Goal: Task Accomplishment & Management: Manage account settings

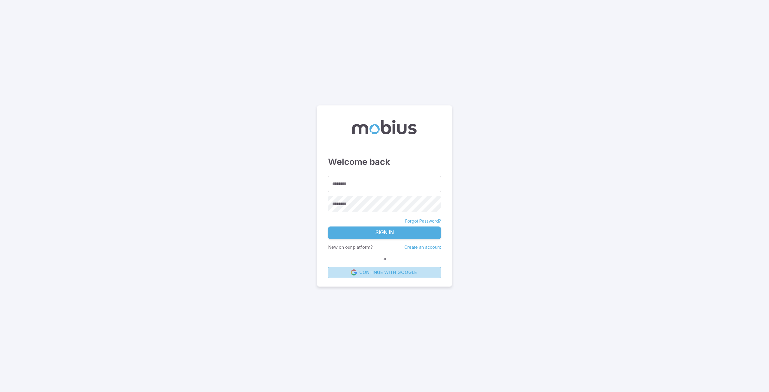
click at [381, 271] on link "Continue with Google" at bounding box center [384, 272] width 113 height 11
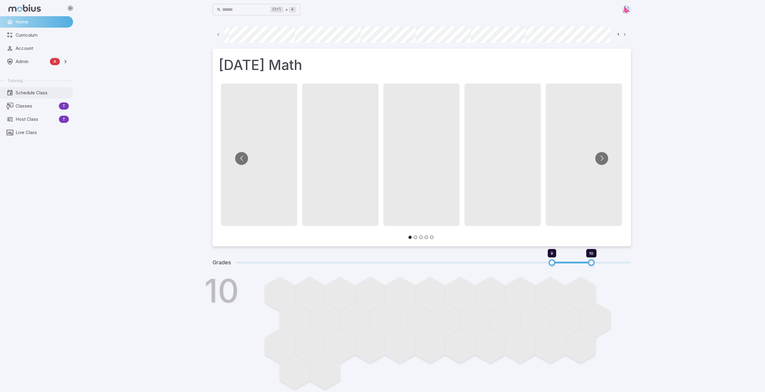
scroll to position [0, 323]
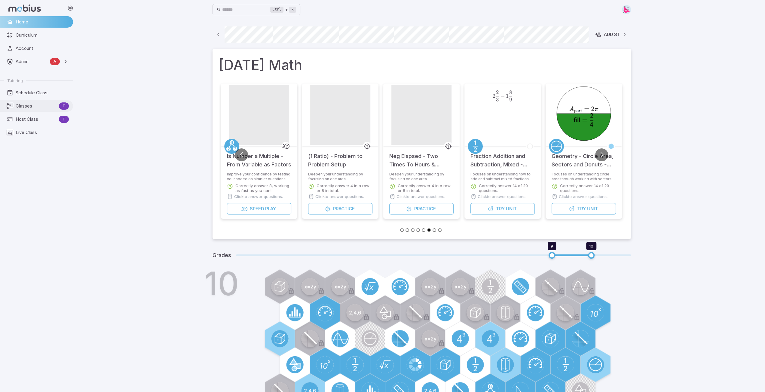
click at [26, 106] on span "Classes" at bounding box center [36, 106] width 41 height 7
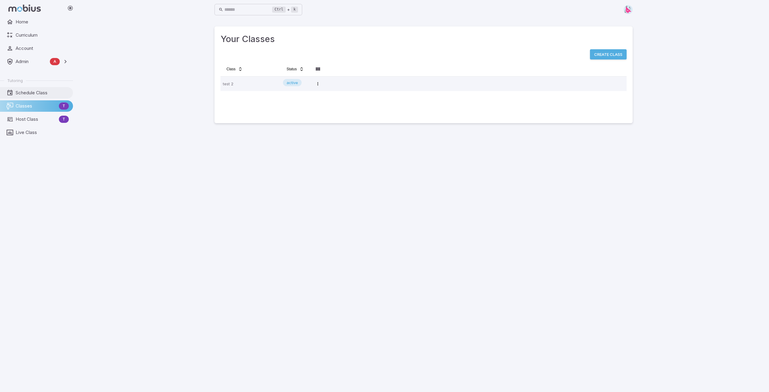
click at [26, 93] on span "Schedule Class" at bounding box center [42, 93] width 53 height 7
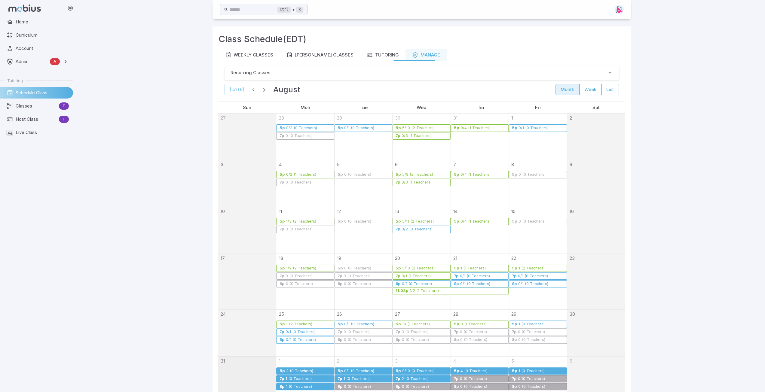
scroll to position [54, 0]
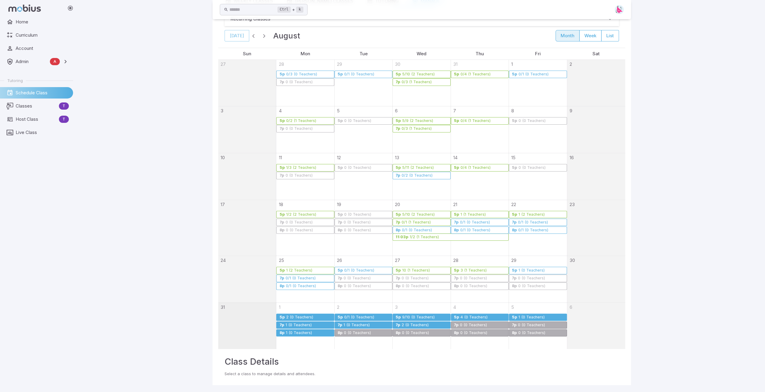
click at [305, 317] on div "2 (0 Teachers)" at bounding box center [299, 317] width 28 height 5
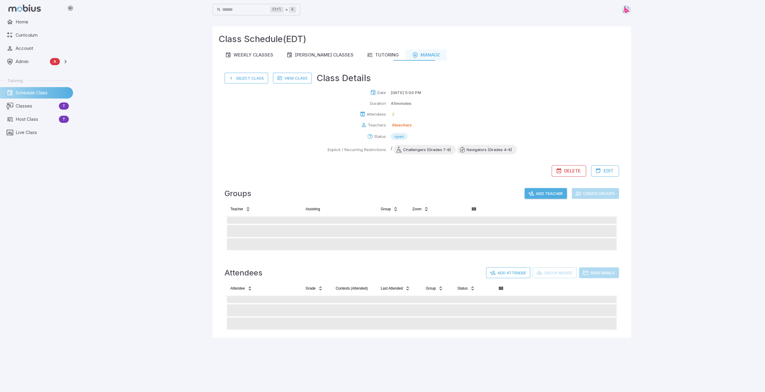
scroll to position [0, 0]
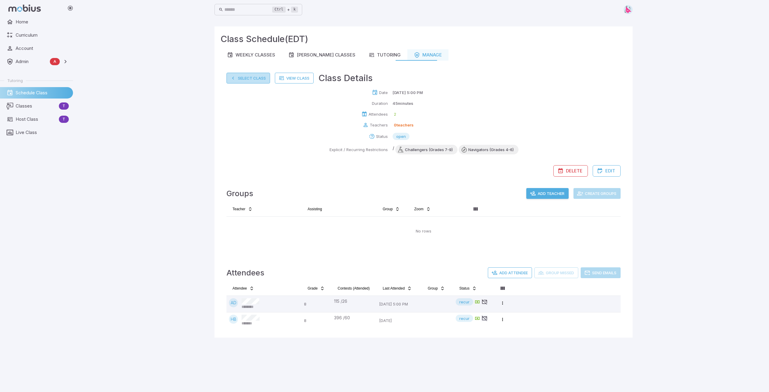
click at [248, 78] on button "Select Class" at bounding box center [249, 78] width 44 height 11
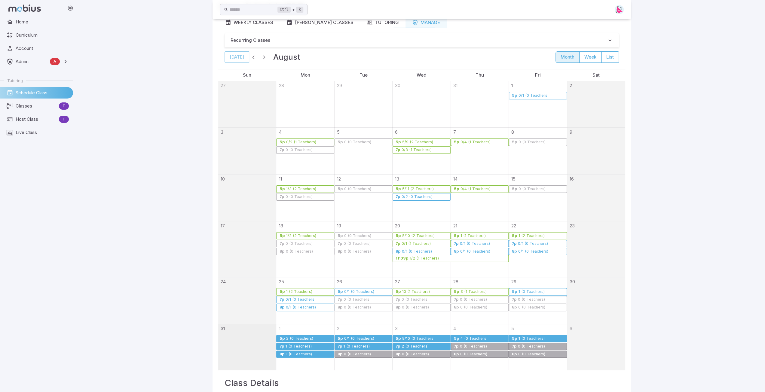
scroll to position [54, 0]
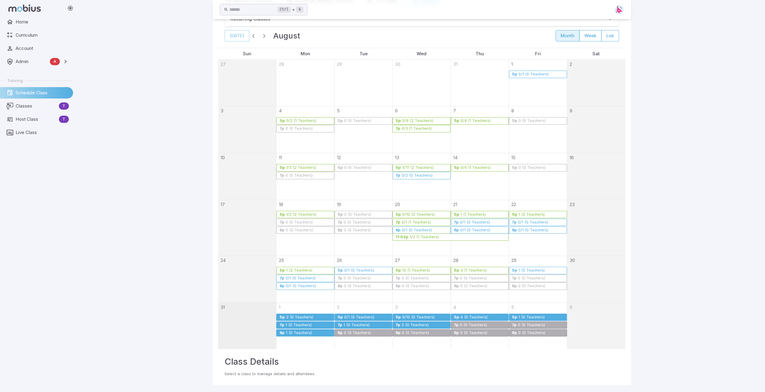
click at [298, 325] on div "1 (0 Teachers)" at bounding box center [298, 325] width 27 height 5
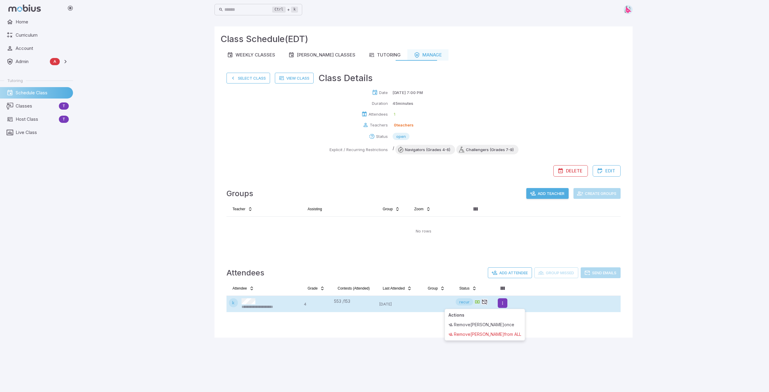
click at [502, 303] on html "**********" at bounding box center [384, 196] width 769 height 392
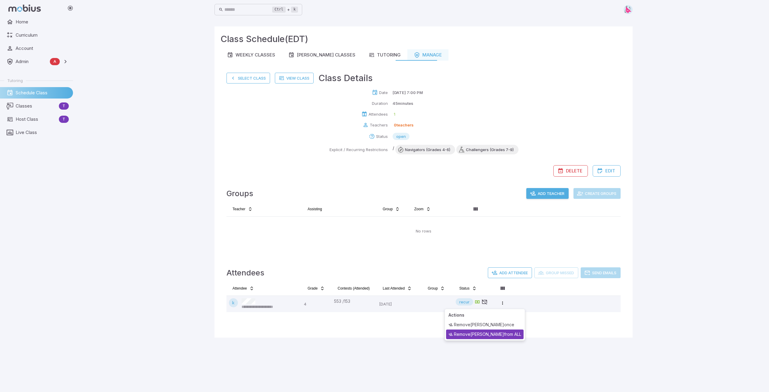
click at [487, 334] on div "Remove [PERSON_NAME] from ALL" at bounding box center [485, 335] width 78 height 10
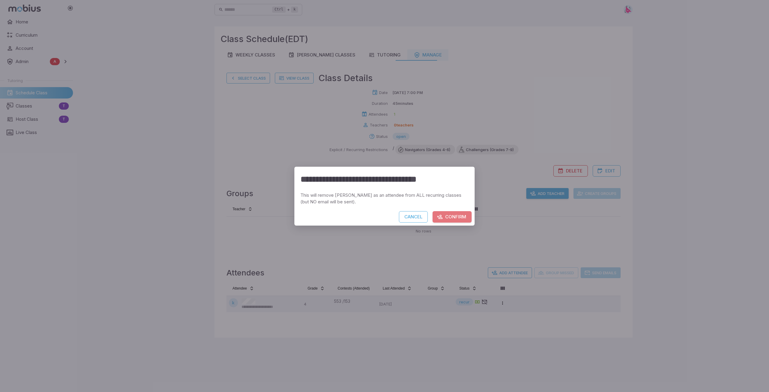
click at [456, 217] on button "Confirm" at bounding box center [452, 216] width 39 height 11
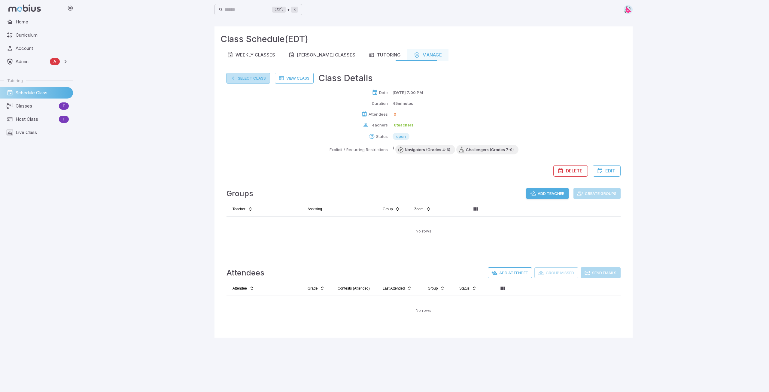
click at [246, 76] on button "Select Class" at bounding box center [249, 78] width 44 height 11
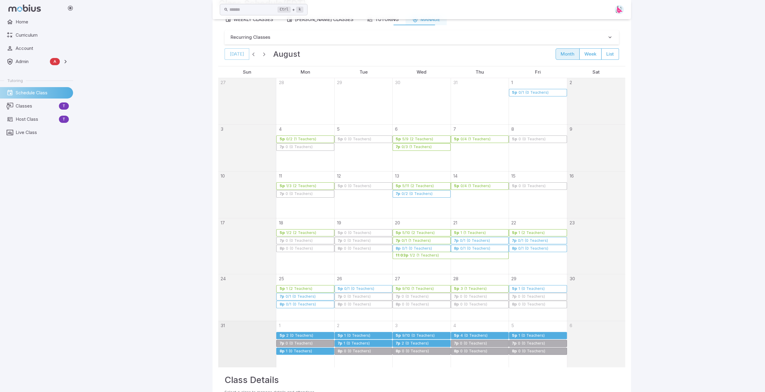
scroll to position [54, 0]
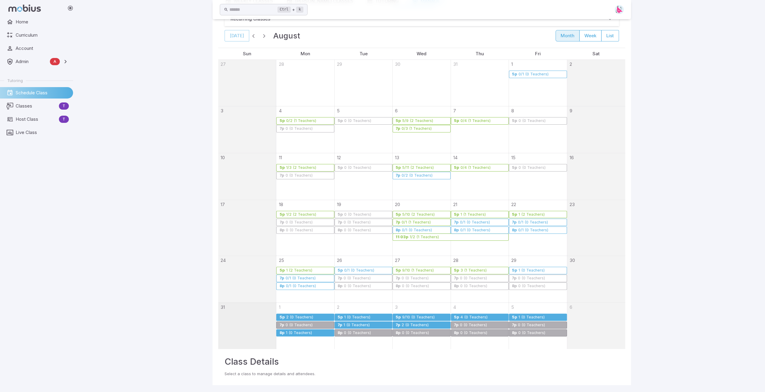
click at [308, 331] on div "1 (0 Teachers)" at bounding box center [298, 333] width 27 height 5
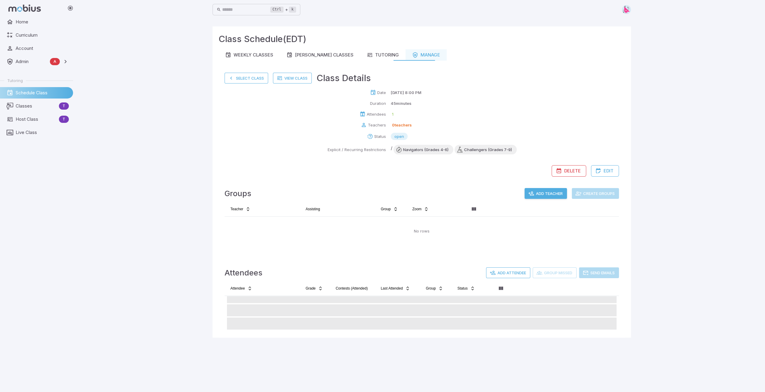
scroll to position [0, 0]
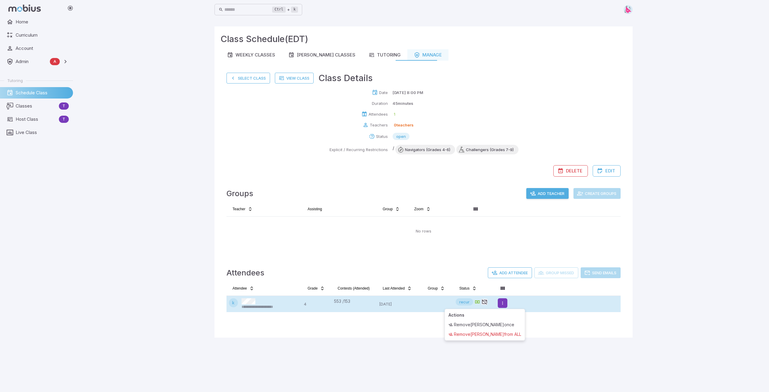
click at [504, 304] on html "**********" at bounding box center [384, 196] width 769 height 392
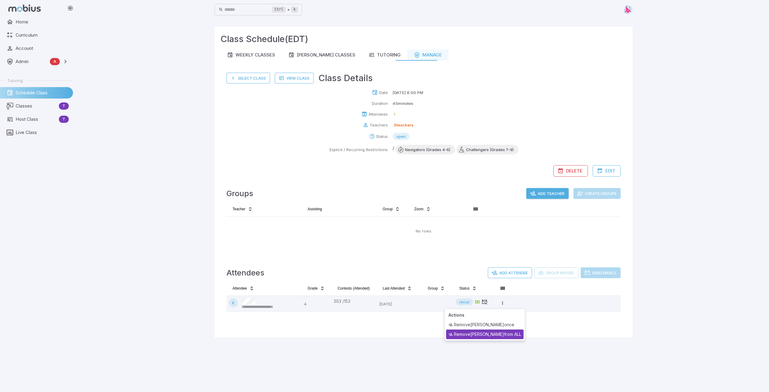
click at [477, 337] on div "Remove [PERSON_NAME] from ALL" at bounding box center [485, 335] width 78 height 10
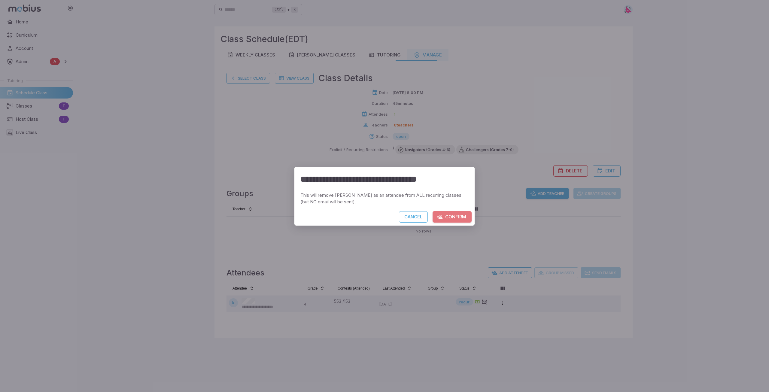
click at [455, 214] on button "Confirm" at bounding box center [452, 216] width 39 height 11
drag, startPoint x: 249, startPoint y: 79, endPoint x: 252, endPoint y: 105, distance: 26.2
click at [252, 105] on div "**********" at bounding box center [384, 196] width 769 height 392
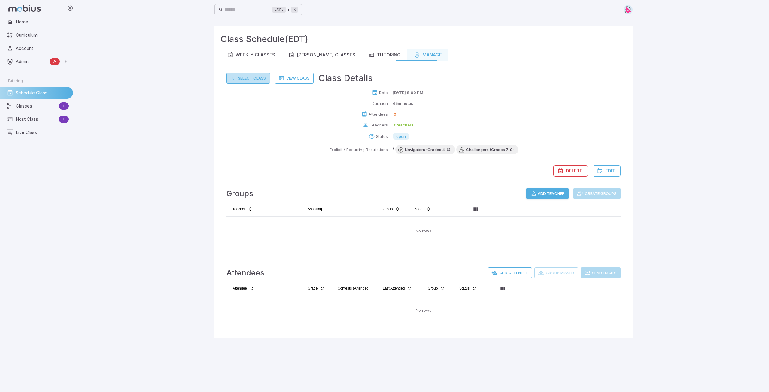
click at [247, 79] on button "Select Class" at bounding box center [249, 78] width 44 height 11
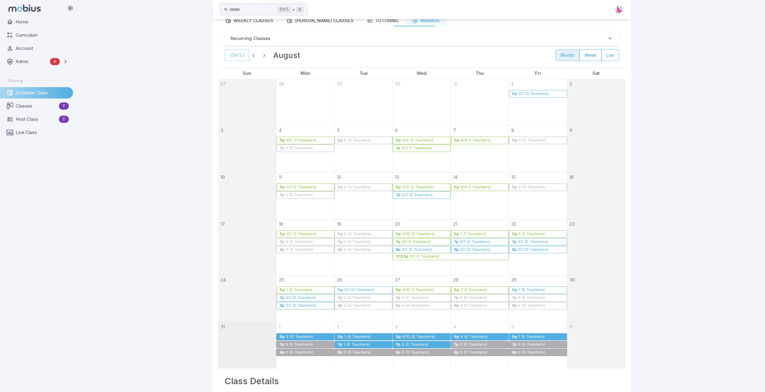
scroll to position [54, 0]
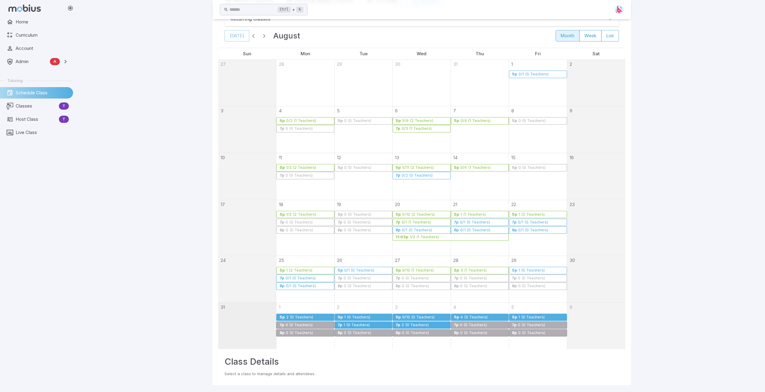
click at [355, 323] on div "1 (0 Teachers)" at bounding box center [356, 325] width 27 height 5
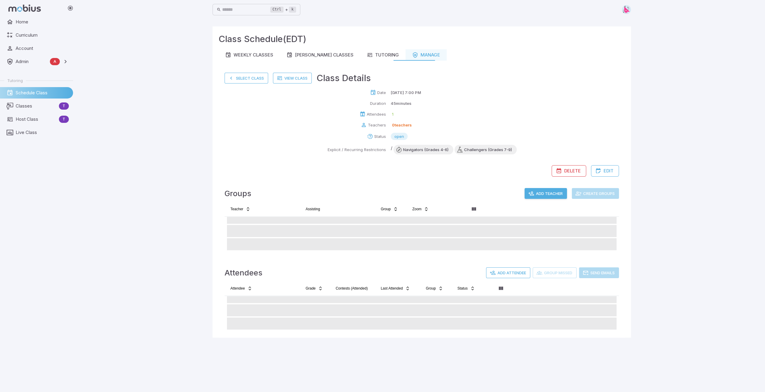
scroll to position [0, 0]
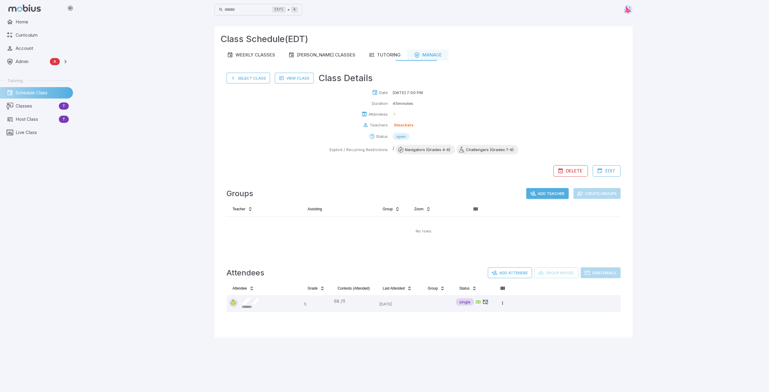
click at [205, 114] on div "Ctrl + k ​ Class Schedule (EDT) Weekly Classes [PERSON_NAME] Classes Tutoring M…" at bounding box center [423, 196] width 691 height 392
click at [244, 81] on button "Select Class" at bounding box center [249, 78] width 44 height 11
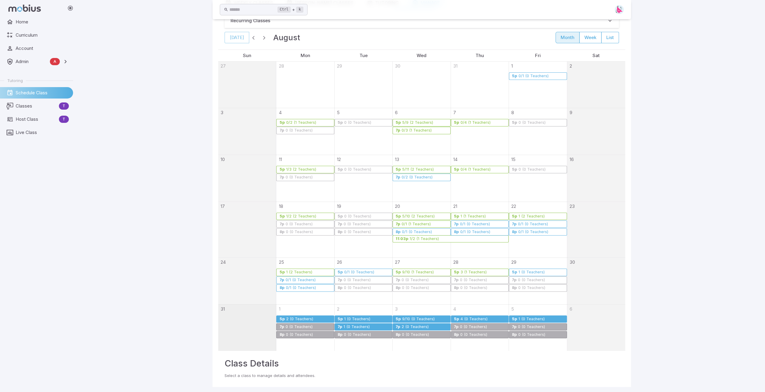
scroll to position [54, 0]
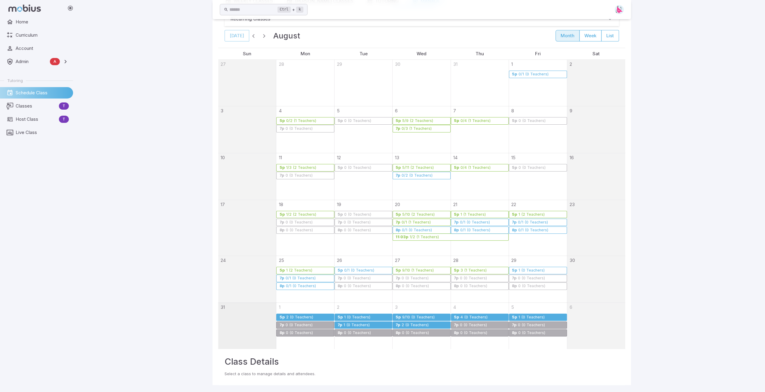
click at [367, 317] on div "1 (0 Teachers)" at bounding box center [357, 317] width 27 height 5
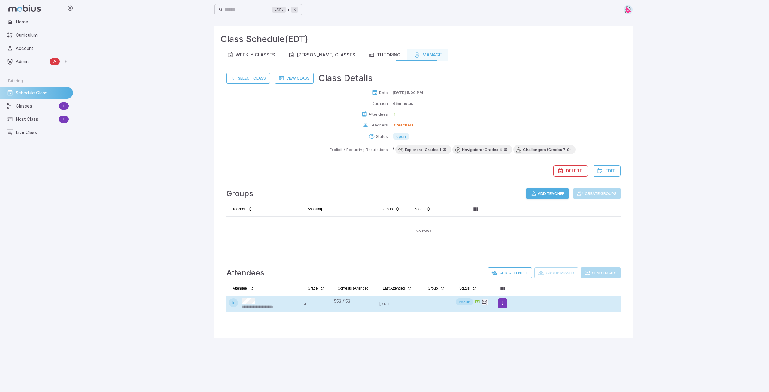
click at [503, 303] on html "**********" at bounding box center [384, 196] width 769 height 392
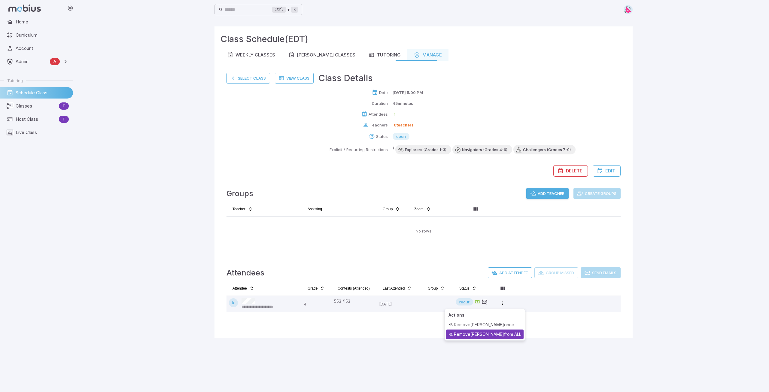
click at [482, 333] on div "Remove [PERSON_NAME] from ALL" at bounding box center [485, 335] width 78 height 10
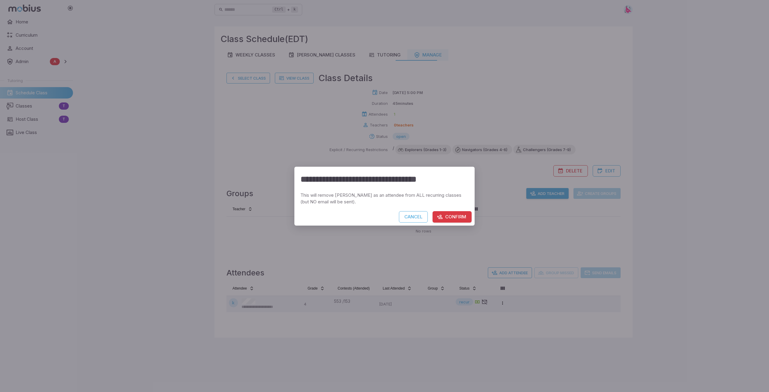
click at [455, 216] on button "Confirm" at bounding box center [452, 216] width 39 height 11
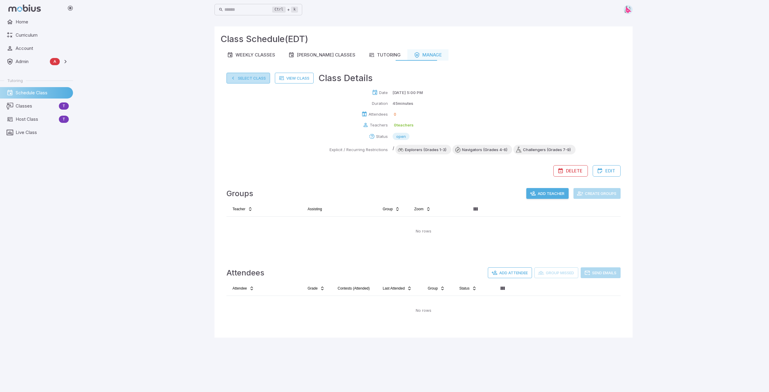
click at [255, 79] on button "Select Class" at bounding box center [249, 78] width 44 height 11
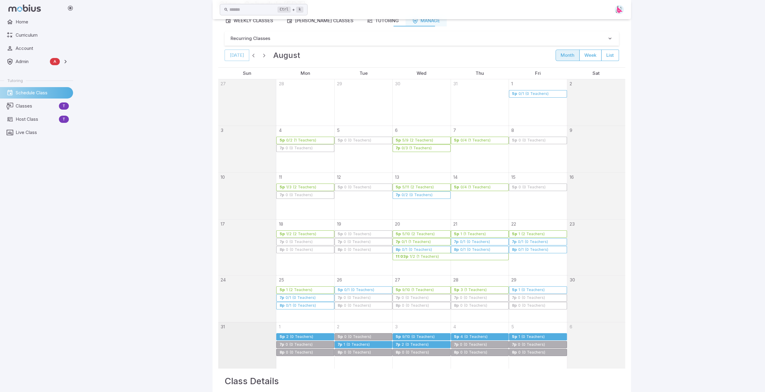
scroll to position [54, 0]
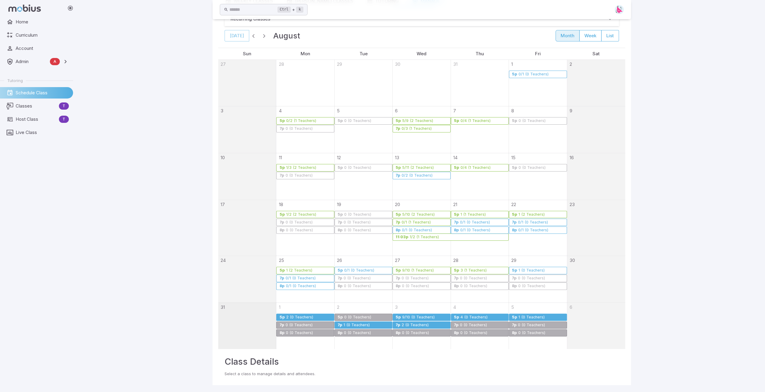
click at [415, 324] on div "2 (0 Teachers)" at bounding box center [415, 325] width 28 height 5
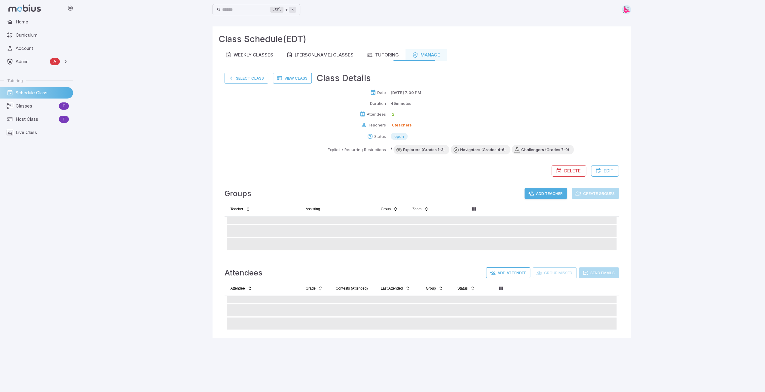
scroll to position [0, 0]
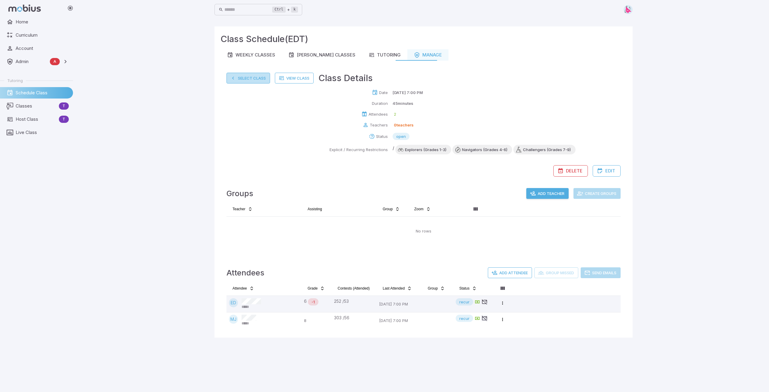
click at [245, 77] on button "Select Class" at bounding box center [249, 78] width 44 height 11
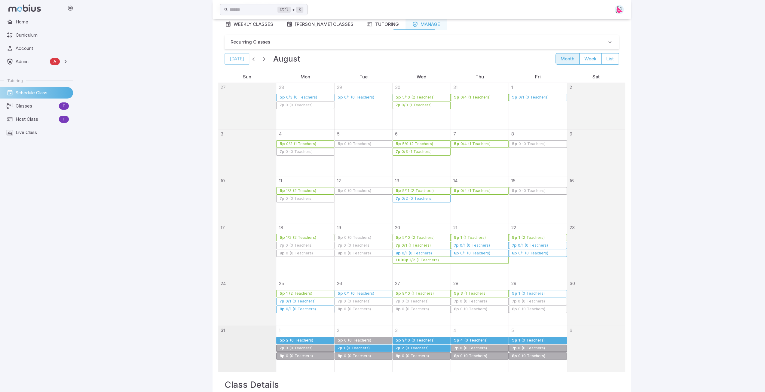
scroll to position [54, 0]
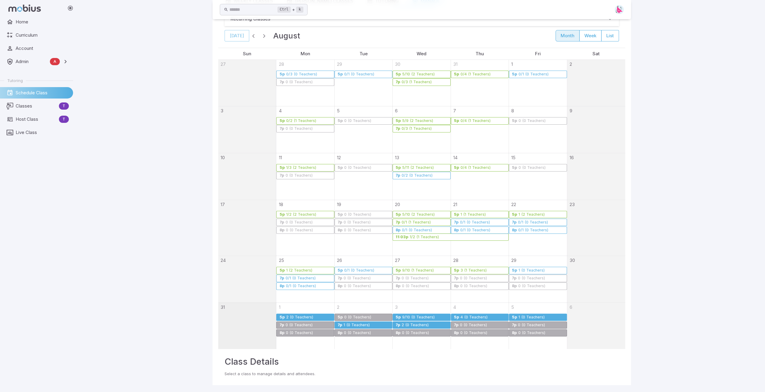
click at [409, 316] on div "9/10 (0 Teachers)" at bounding box center [418, 317] width 33 height 5
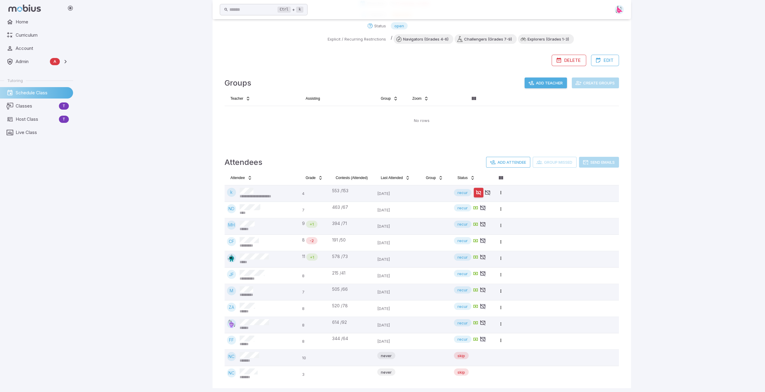
scroll to position [114, 0]
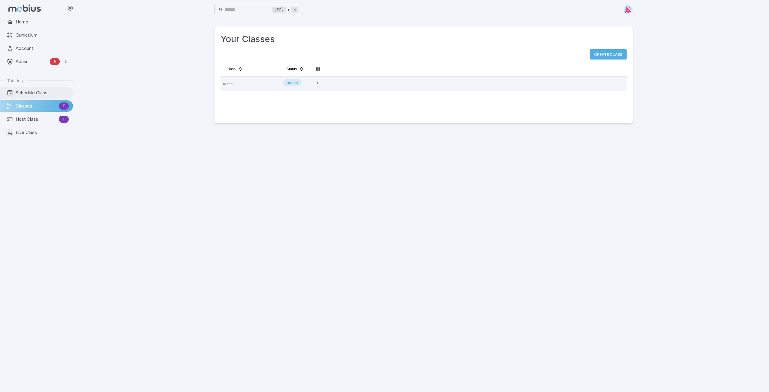
click at [29, 92] on span "Schedule Class" at bounding box center [42, 93] width 53 height 7
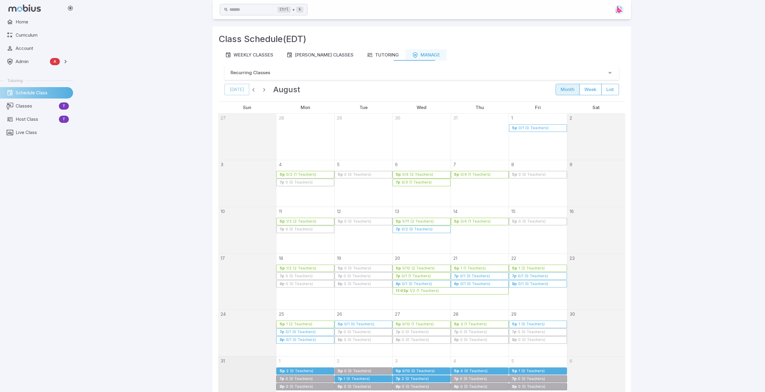
scroll to position [54, 0]
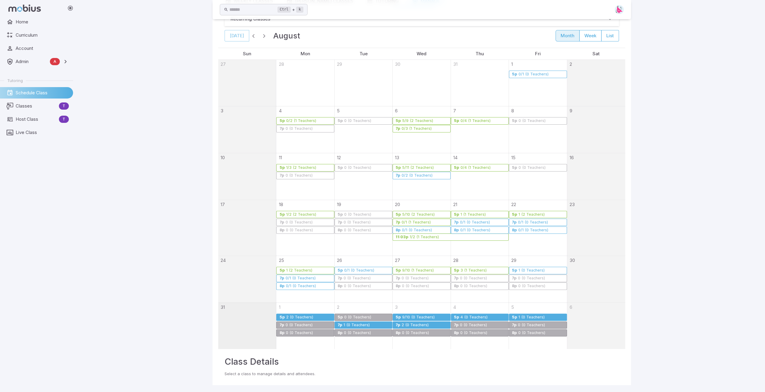
click at [487, 315] on div "4 (0 Teachers)" at bounding box center [483, 317] width 46 height 5
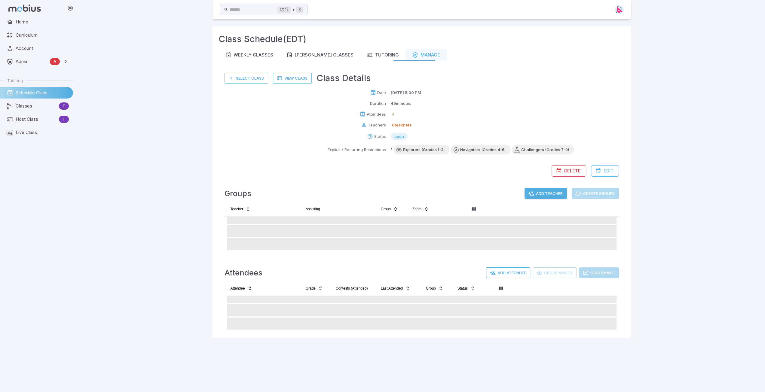
scroll to position [0, 0]
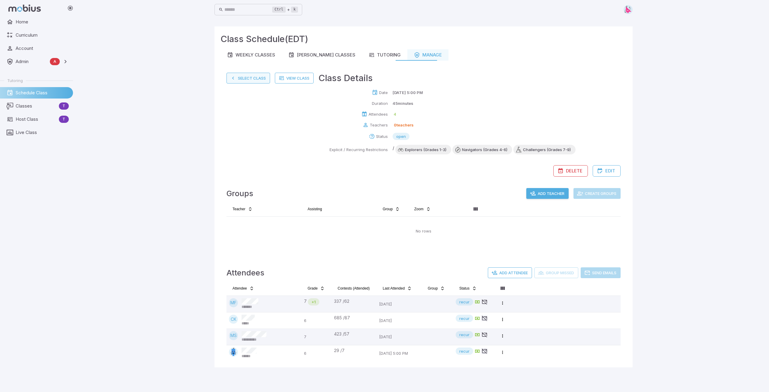
click at [243, 78] on button "Select Class" at bounding box center [249, 78] width 44 height 11
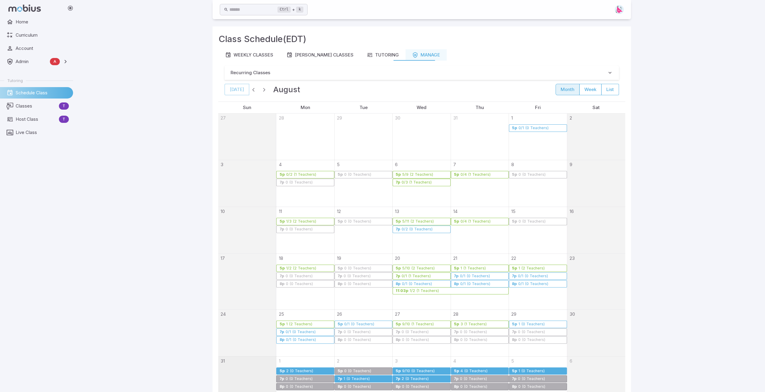
scroll to position [54, 0]
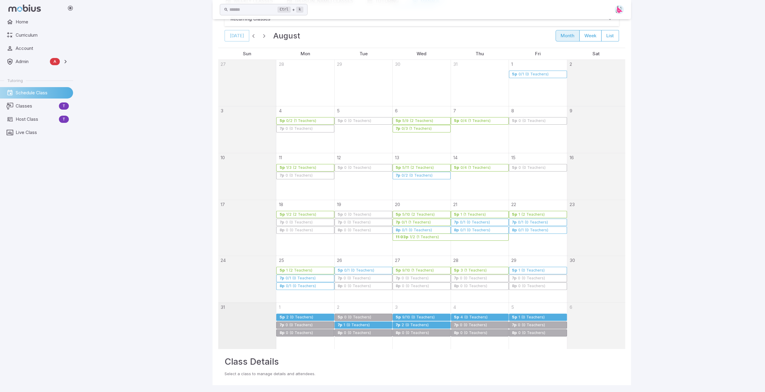
click at [309, 315] on div "2 (0 Teachers)" at bounding box center [299, 317] width 28 height 5
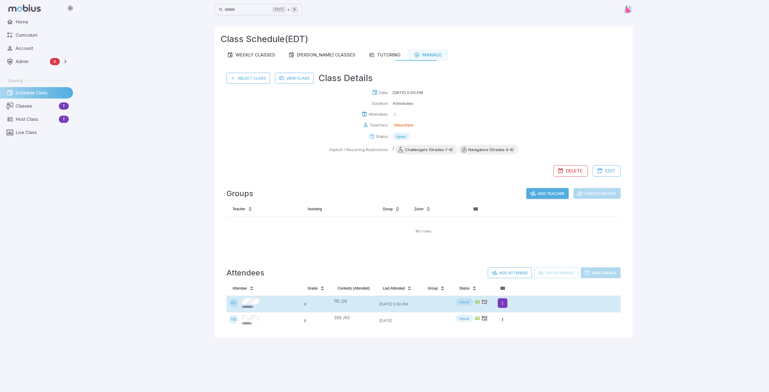
click at [503, 303] on html "Home Curriculum Account Admin A Accounts Finance Testing Tutoring Schedule Clas…" at bounding box center [384, 196] width 769 height 392
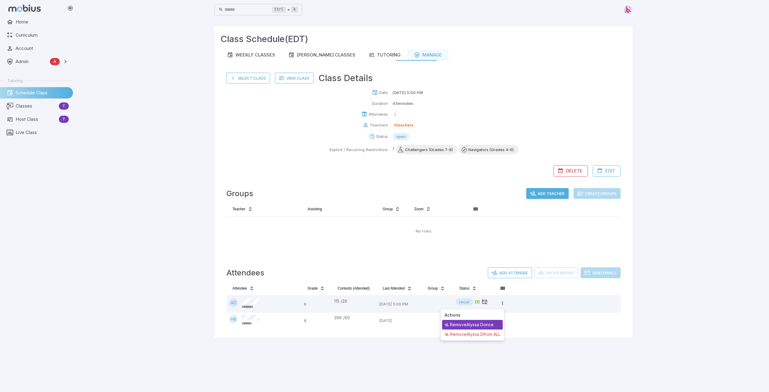
click at [480, 325] on div "Remove Alyssa D once" at bounding box center [472, 325] width 61 height 10
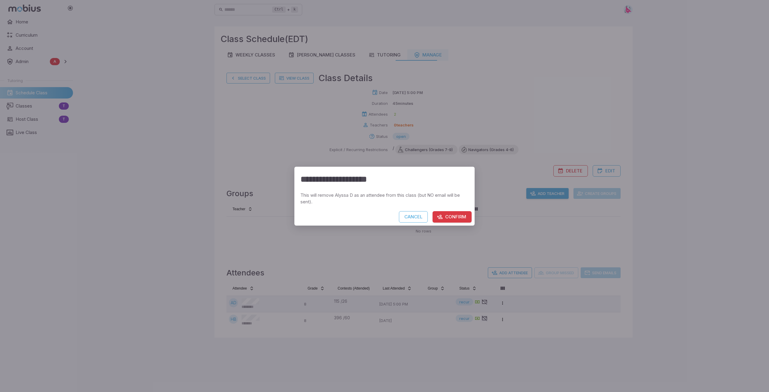
click at [452, 218] on button "Confirm" at bounding box center [452, 216] width 39 height 11
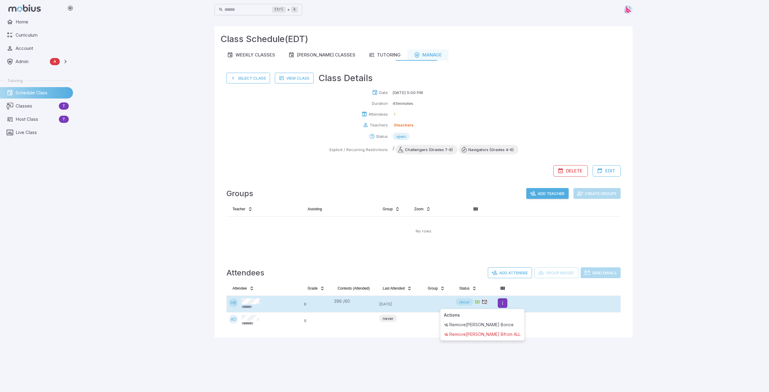
click at [502, 303] on html "Home Curriculum Account Admin A Accounts Finance Testing Tutoring Schedule Clas…" at bounding box center [384, 196] width 769 height 392
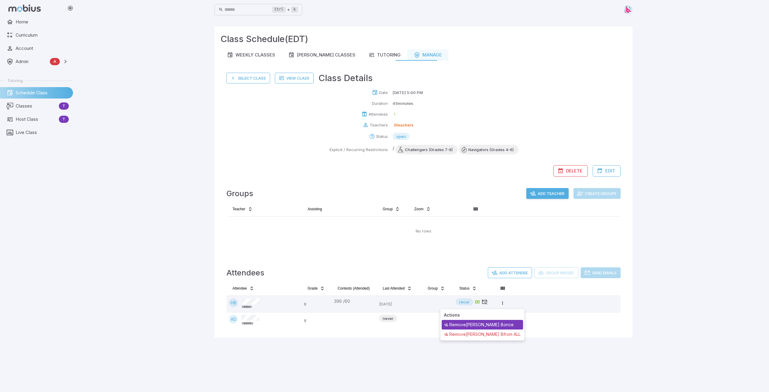
click at [490, 323] on div "Remove [PERSON_NAME] B once" at bounding box center [482, 325] width 81 height 10
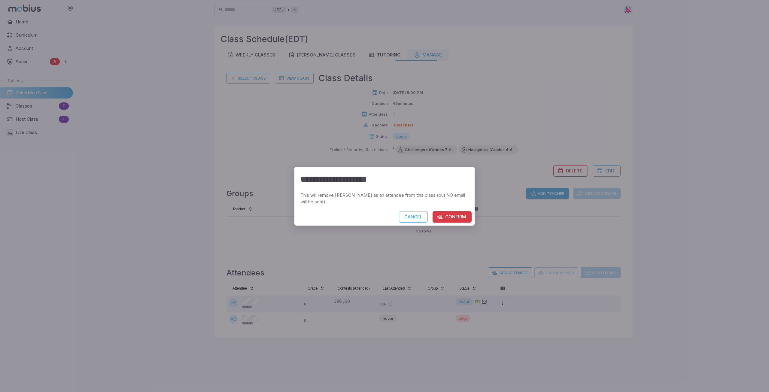
click at [454, 220] on button "Confirm" at bounding box center [452, 216] width 39 height 11
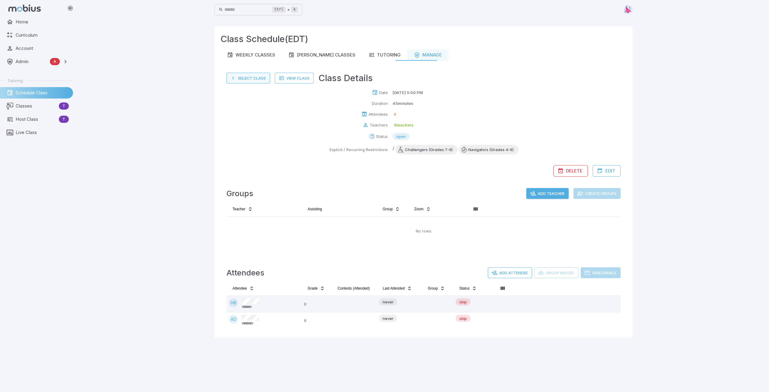
click at [249, 77] on button "Select Class" at bounding box center [249, 78] width 44 height 11
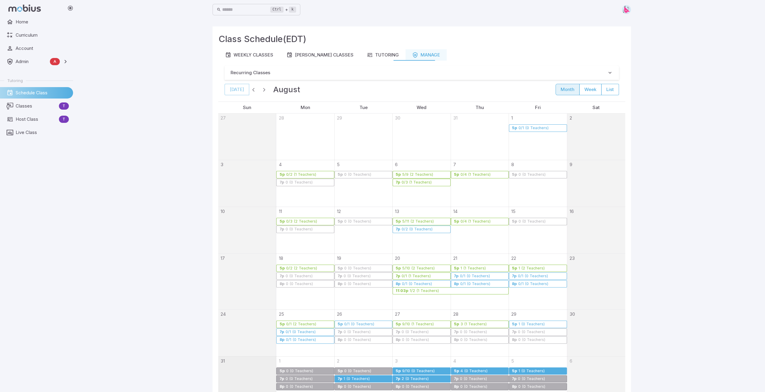
click at [360, 379] on div "1 (0 Teachers)" at bounding box center [356, 379] width 27 height 5
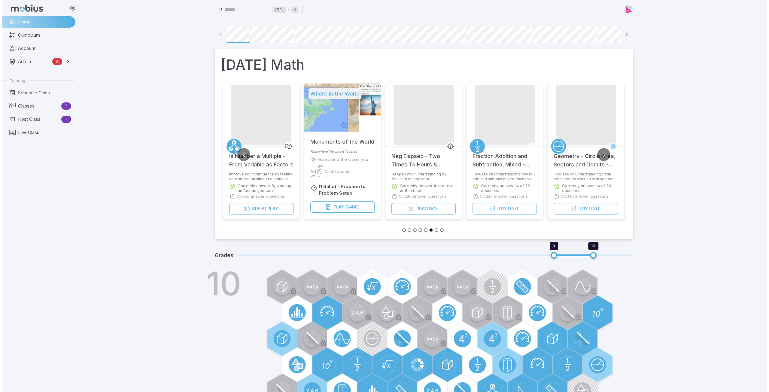
scroll to position [0, 43]
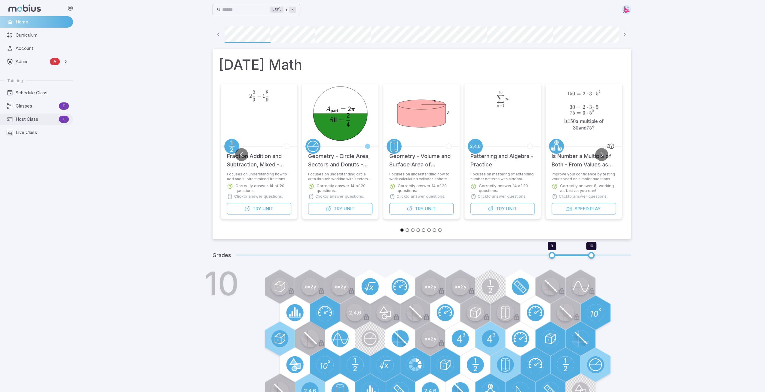
click at [30, 120] on span "Host Class" at bounding box center [36, 119] width 41 height 7
